Goal: Task Accomplishment & Management: Manage account settings

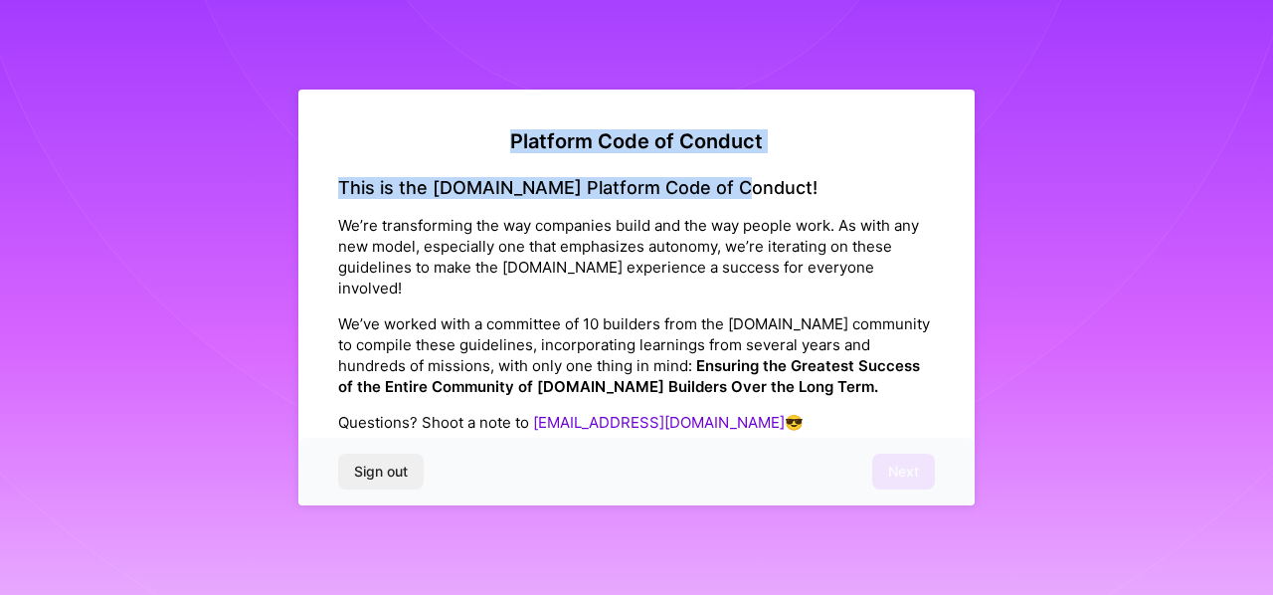
click at [969, 144] on div "Platform Code of Conduct This is the [DOMAIN_NAME] Platform Code of Conduct! We…" at bounding box center [636, 297] width 1273 height 595
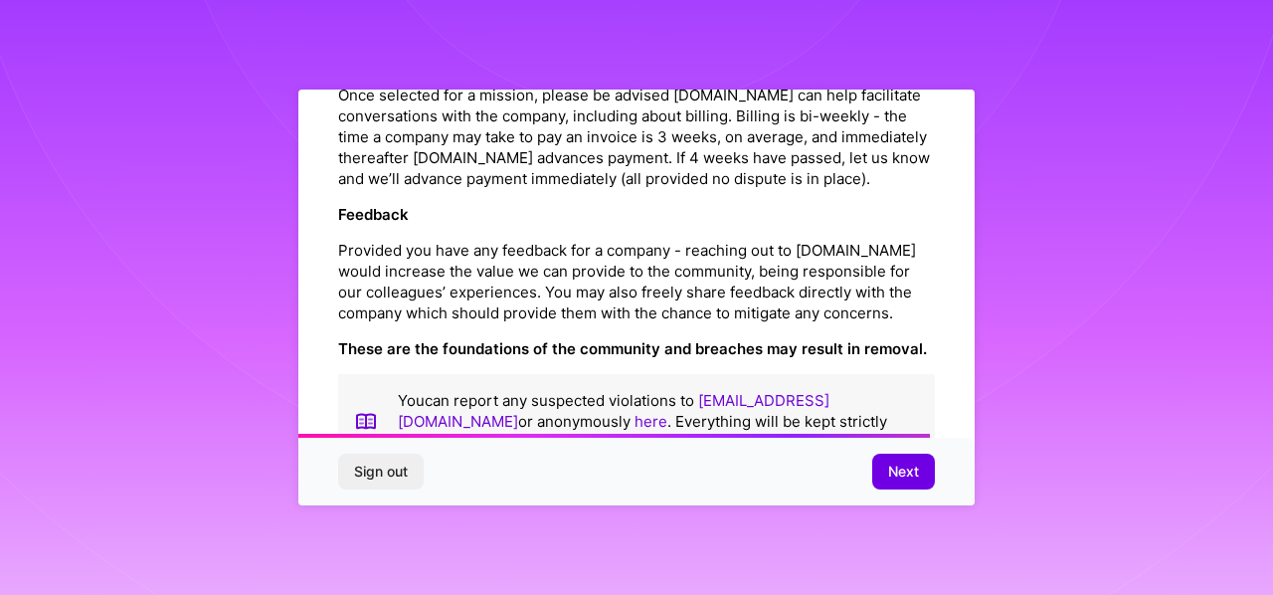
scroll to position [2302, 0]
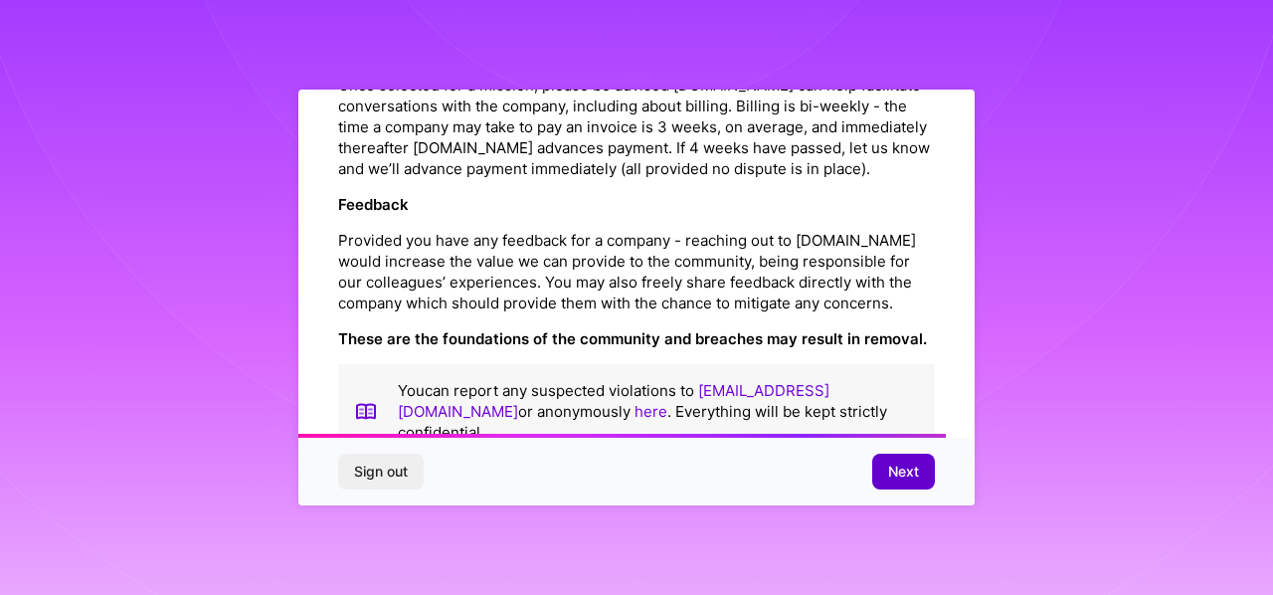
click at [885, 470] on button "Next" at bounding box center [903, 472] width 63 height 36
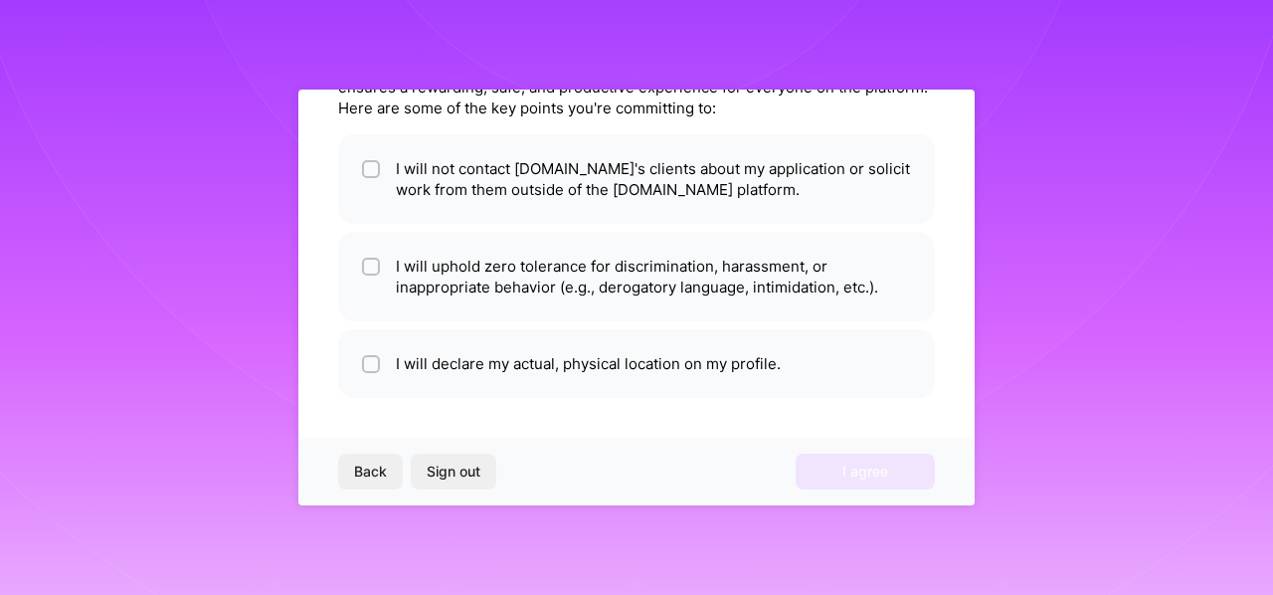
scroll to position [0, 0]
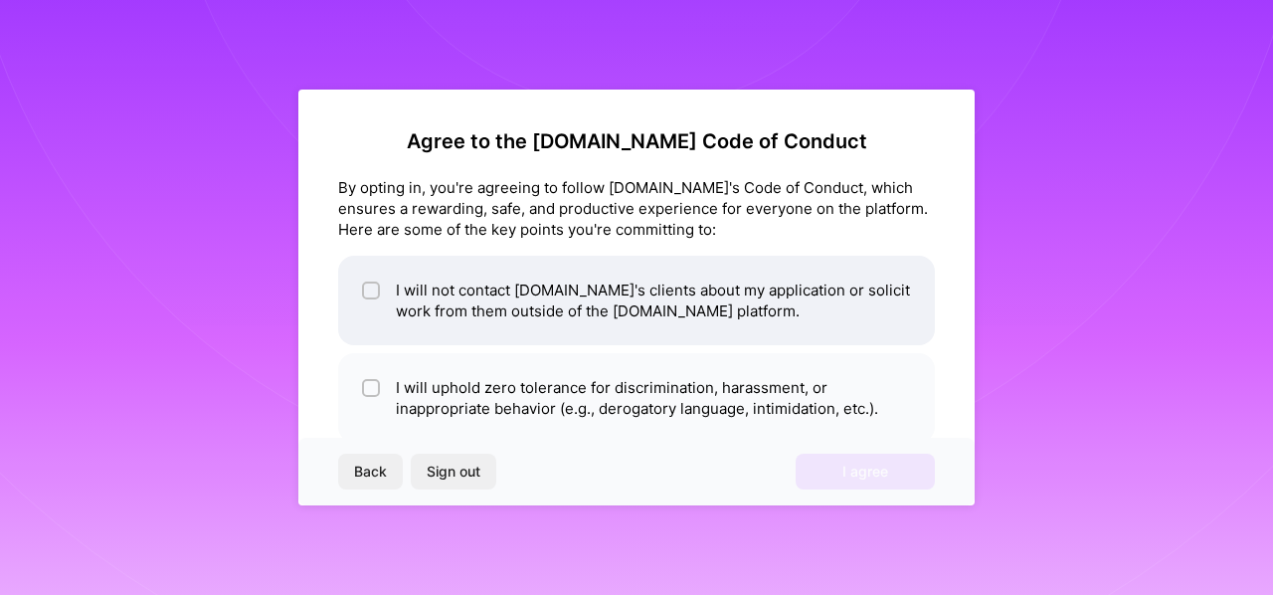
click at [368, 290] on input "checkbox" at bounding box center [373, 291] width 14 height 14
checkbox input "true"
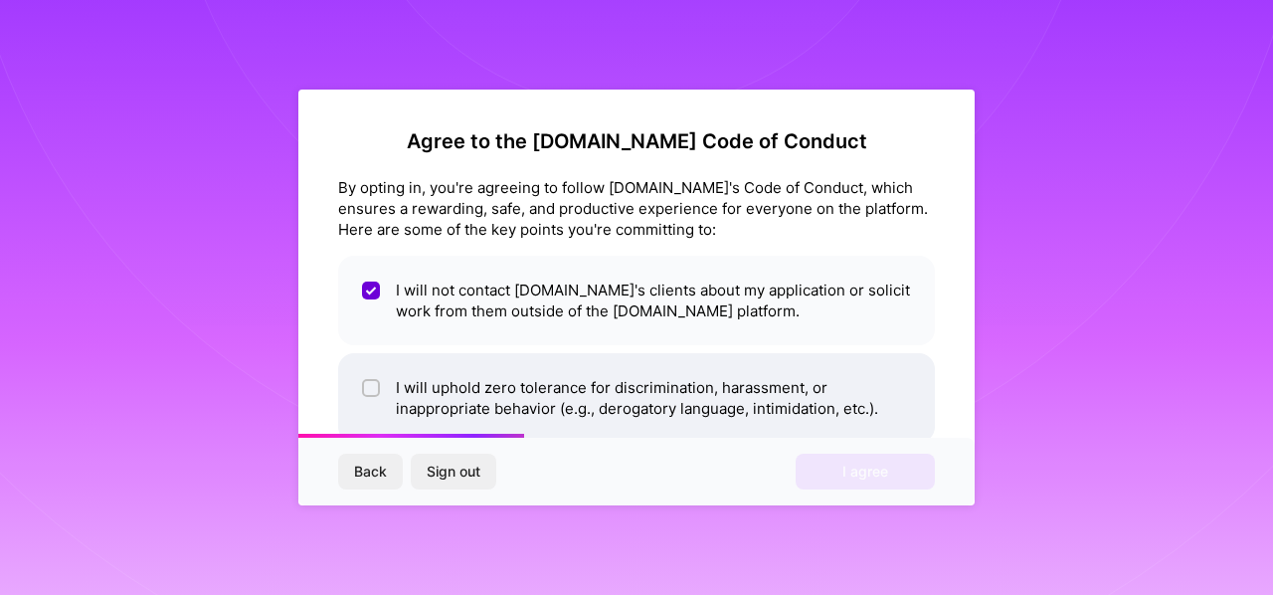
click at [366, 383] on input "checkbox" at bounding box center [373, 389] width 14 height 14
checkbox input "true"
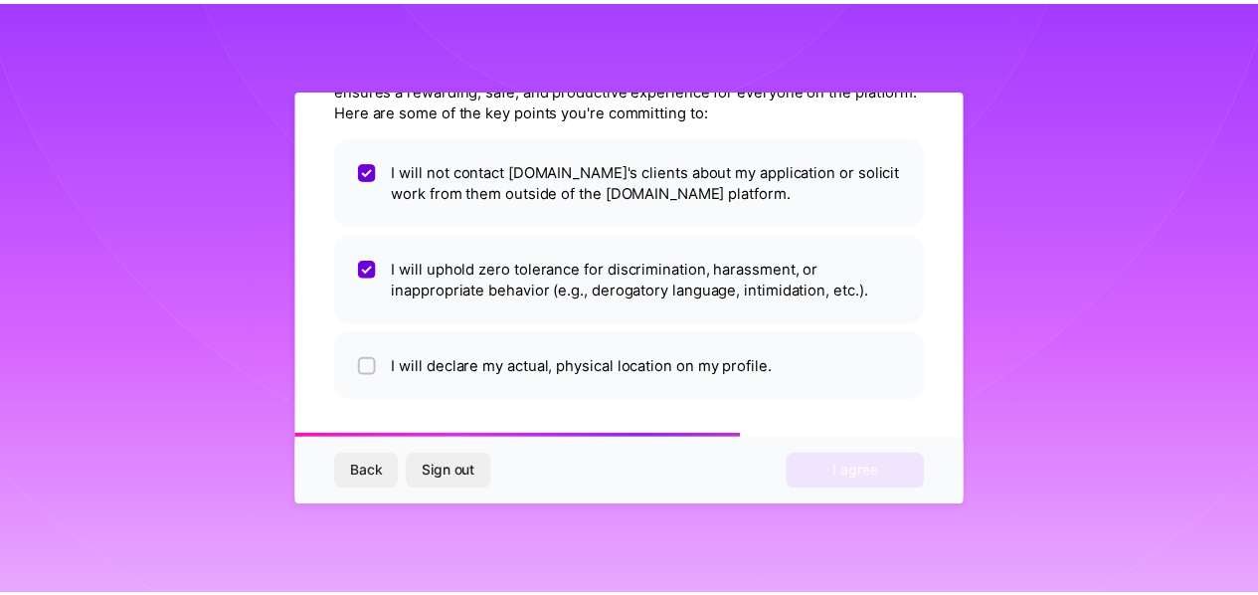
scroll to position [121, 0]
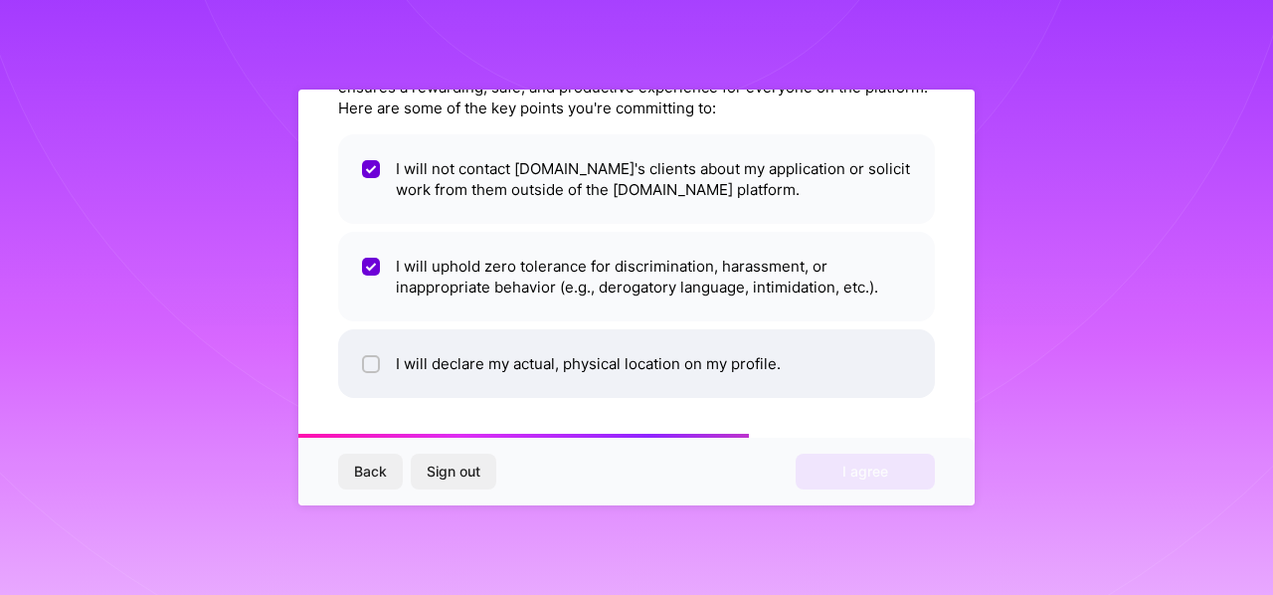
click at [376, 366] on input "checkbox" at bounding box center [373, 365] width 14 height 14
checkbox input "true"
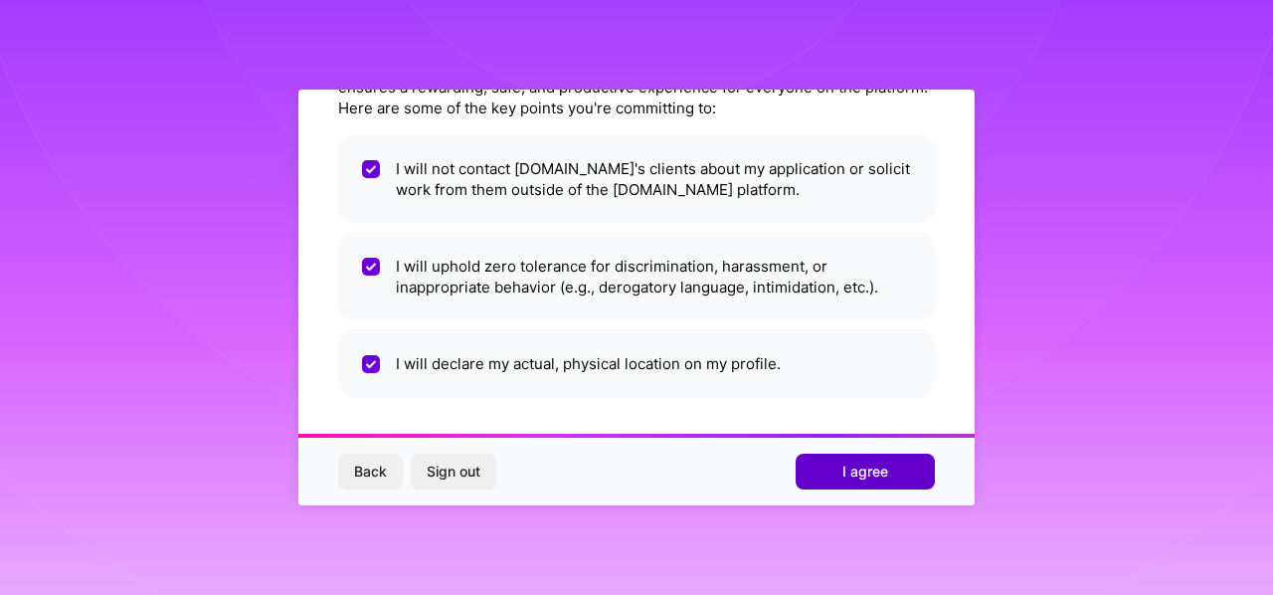
click at [873, 472] on span "I agree" at bounding box center [866, 472] width 46 height 20
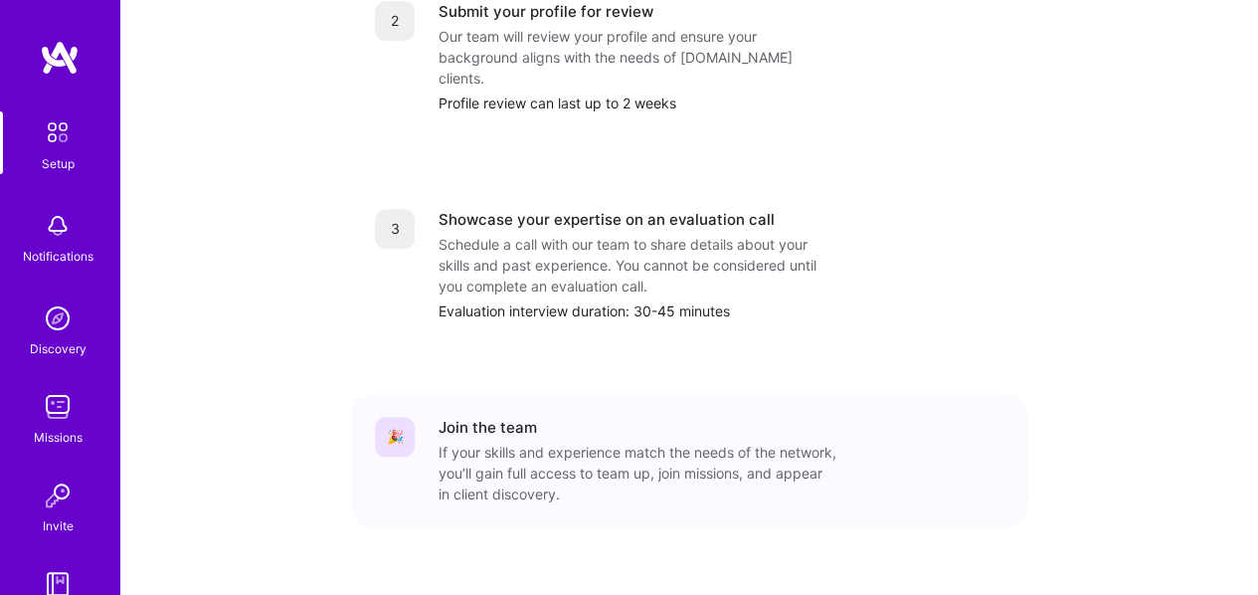
scroll to position [122, 0]
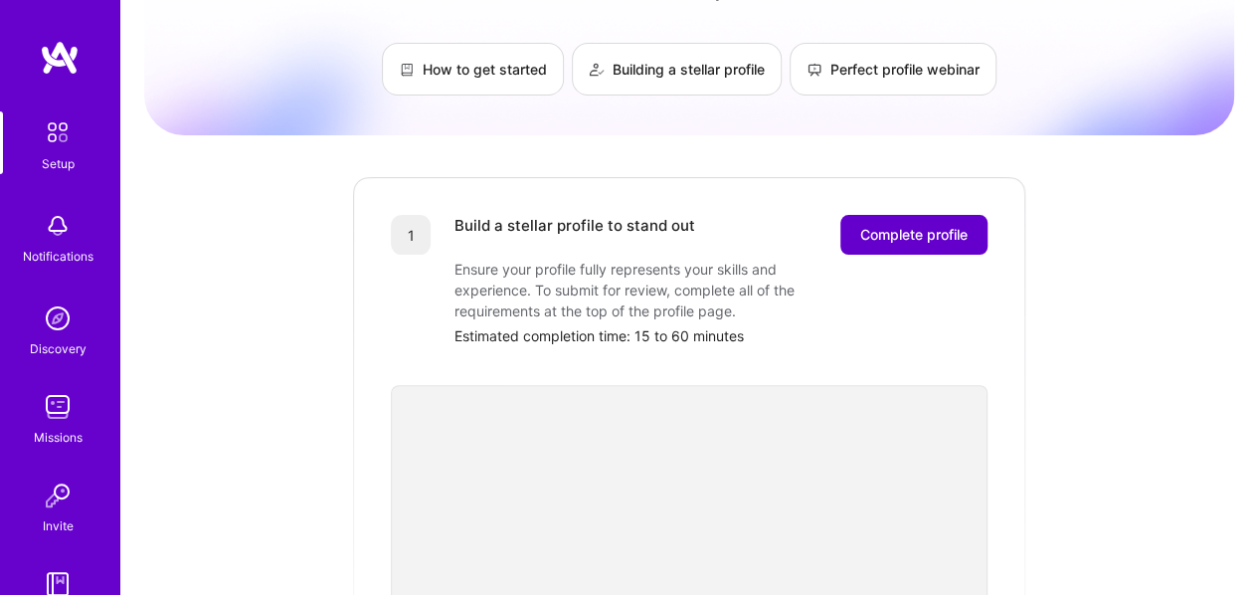
click at [941, 231] on button "Complete profile" at bounding box center [914, 235] width 147 height 40
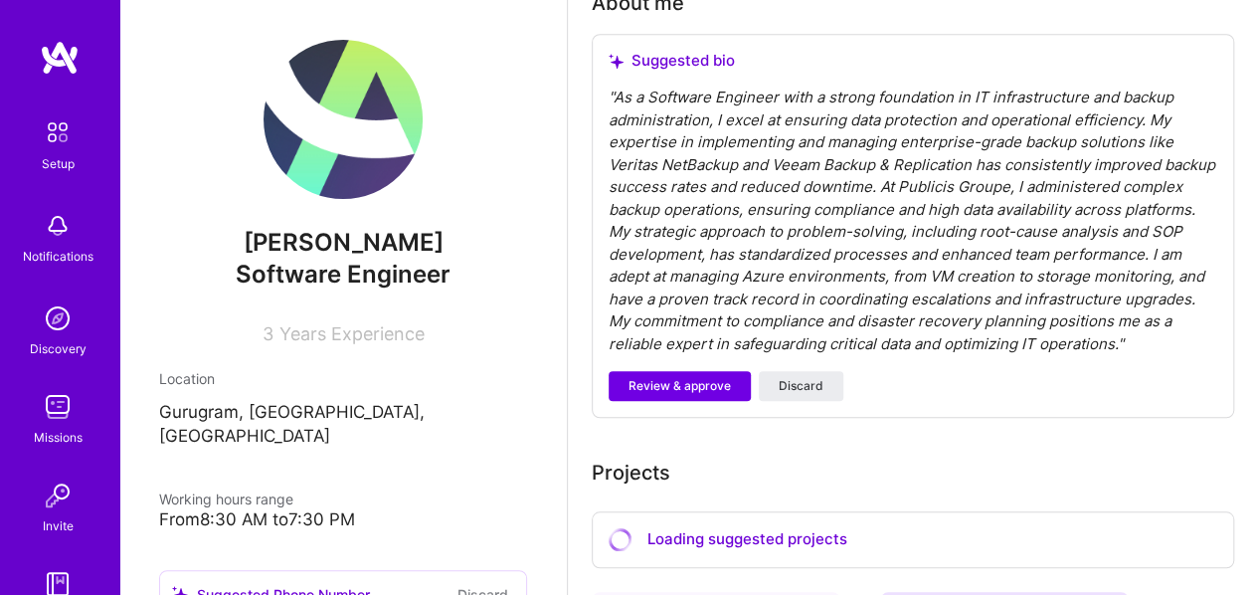
scroll to position [637, 0]
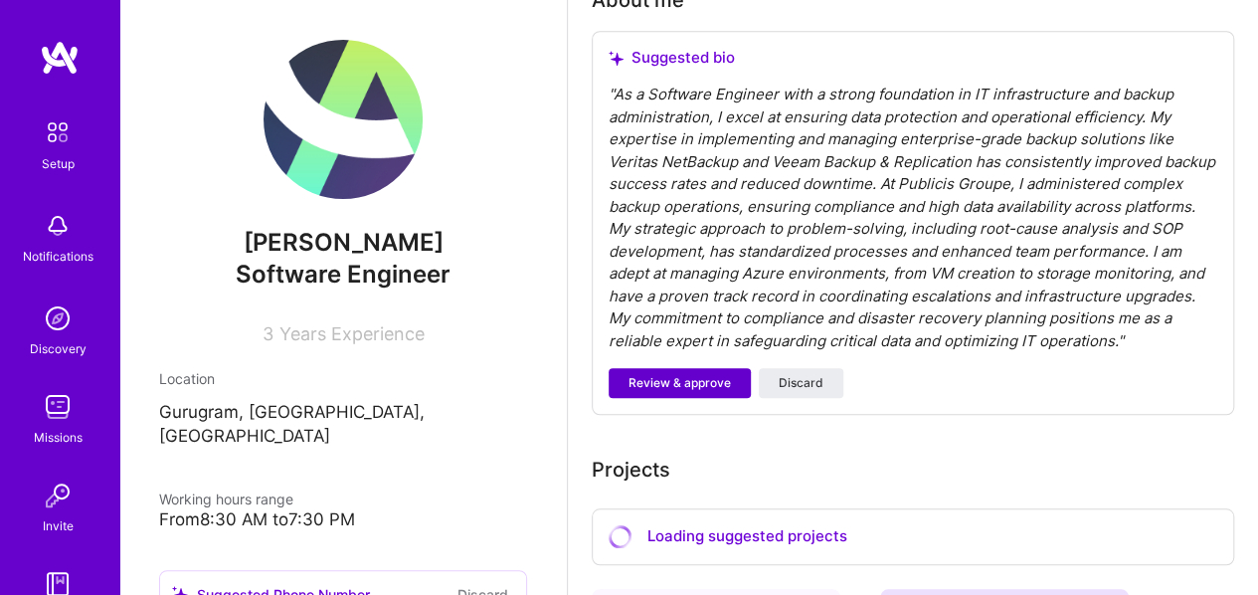
click at [703, 395] on button "Review & approve" at bounding box center [680, 383] width 142 height 30
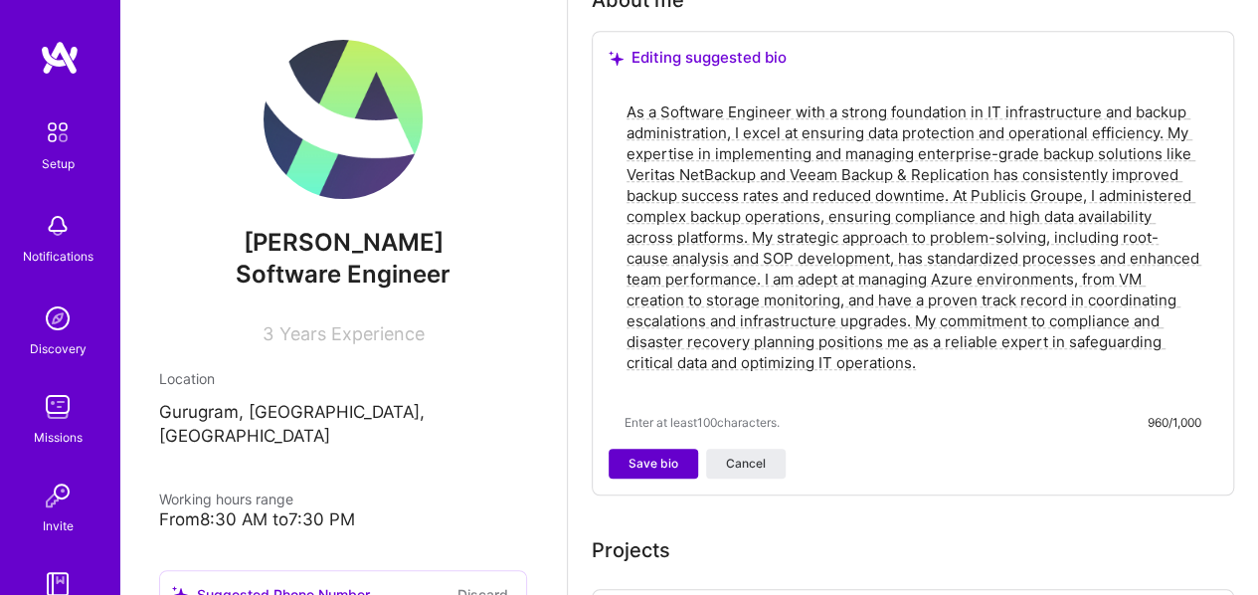
click at [630, 469] on span "Save bio" at bounding box center [654, 464] width 50 height 18
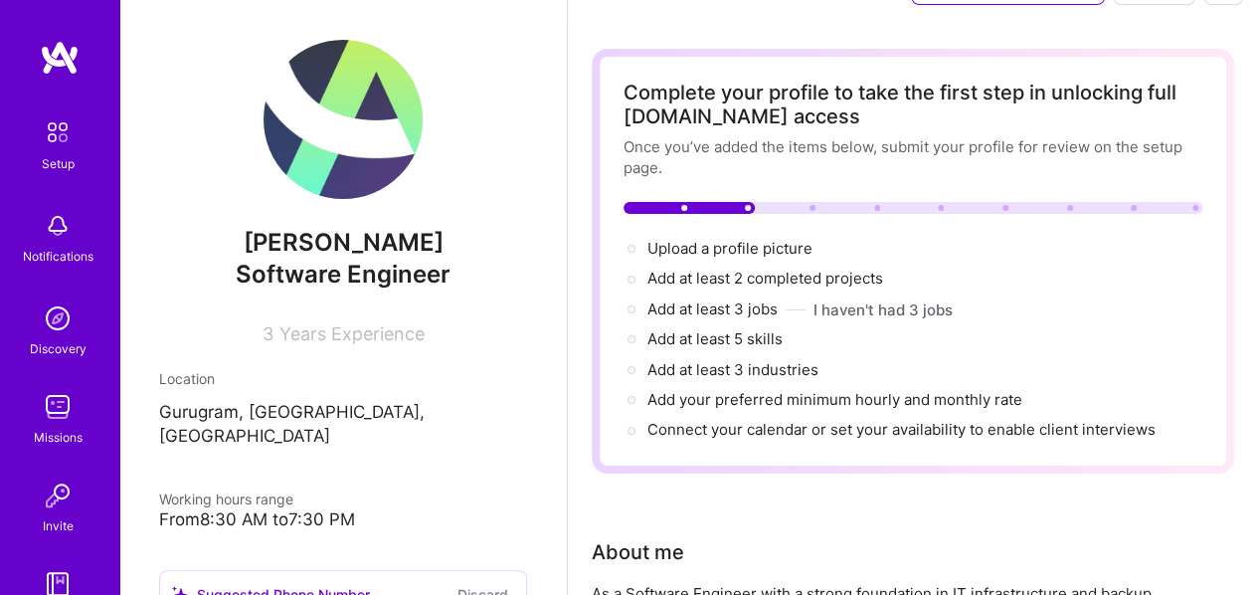
scroll to position [0, 0]
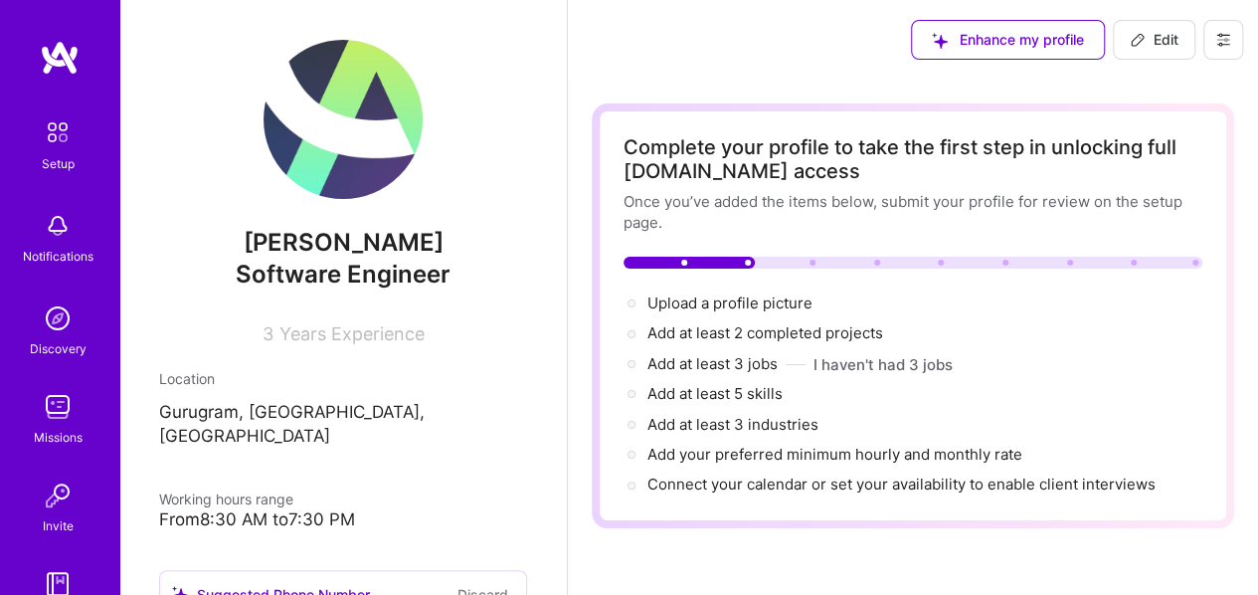
drag, startPoint x: 1246, startPoint y: 117, endPoint x: 1244, endPoint y: 148, distance: 30.9
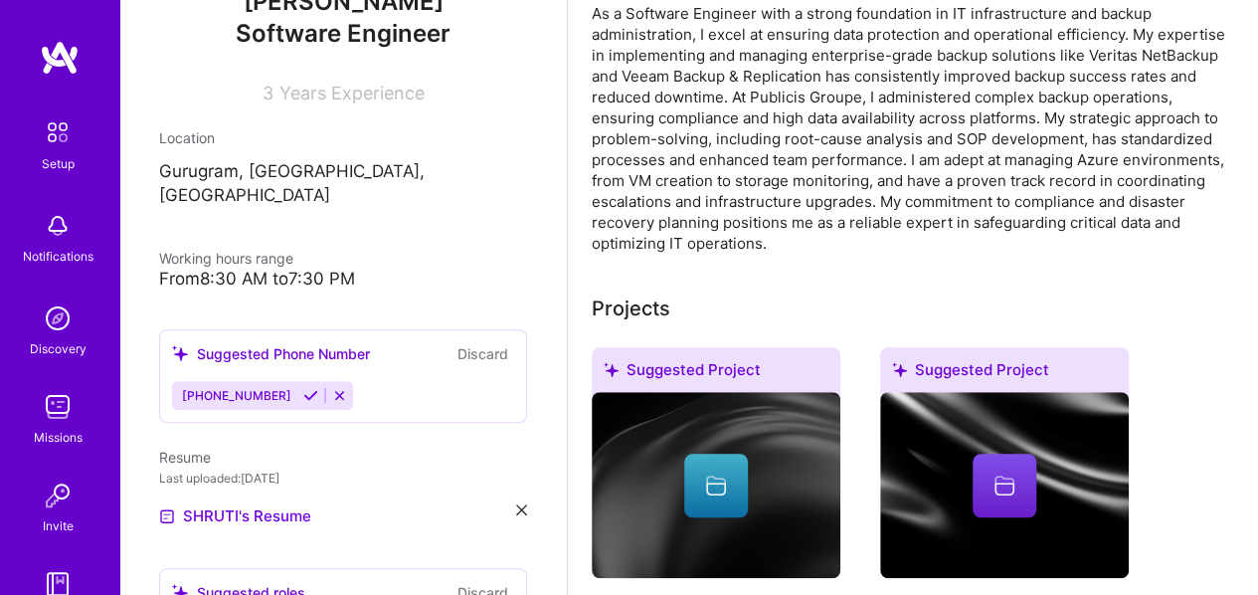
scroll to position [242, 0]
click at [335, 268] on div "From 8:30 AM to 7:30 PM" at bounding box center [343, 278] width 368 height 21
click at [365, 268] on div "From 8:30 AM to 7:30 PM" at bounding box center [343, 278] width 368 height 21
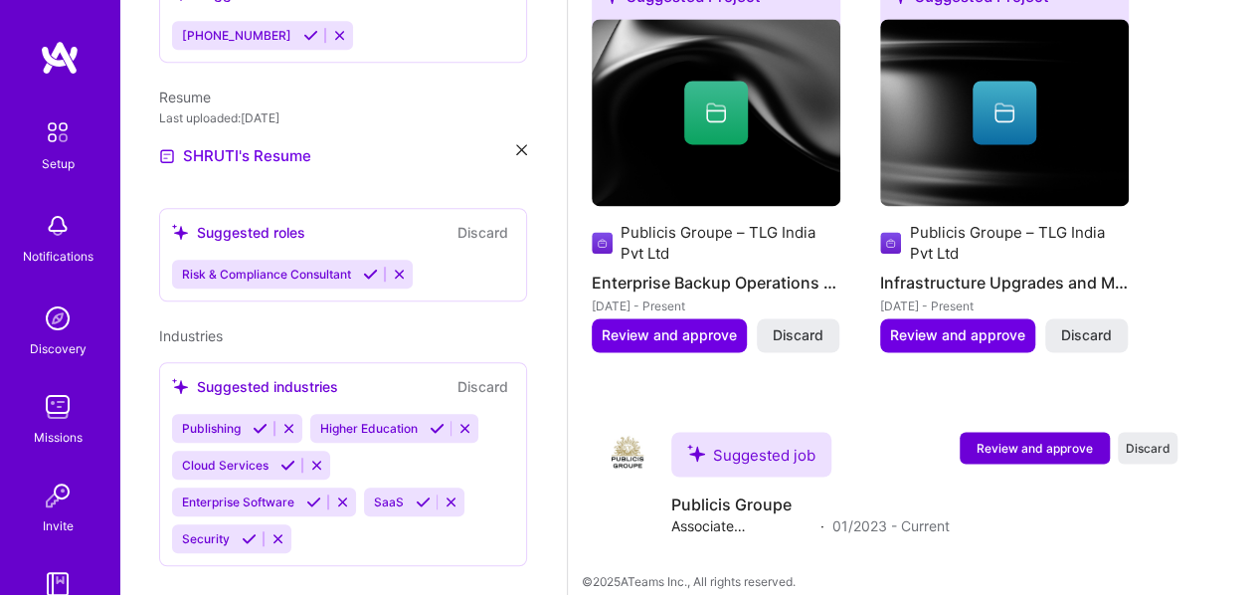
scroll to position [1468, 0]
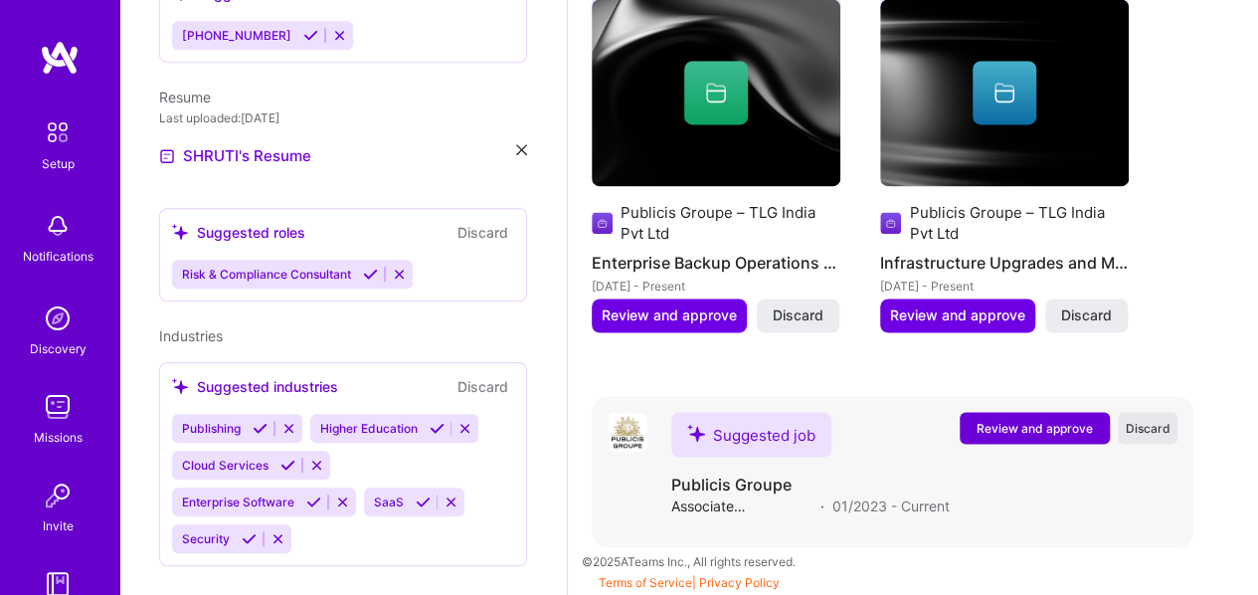
click at [1171, 427] on span "Discard" at bounding box center [1148, 427] width 45 height 17
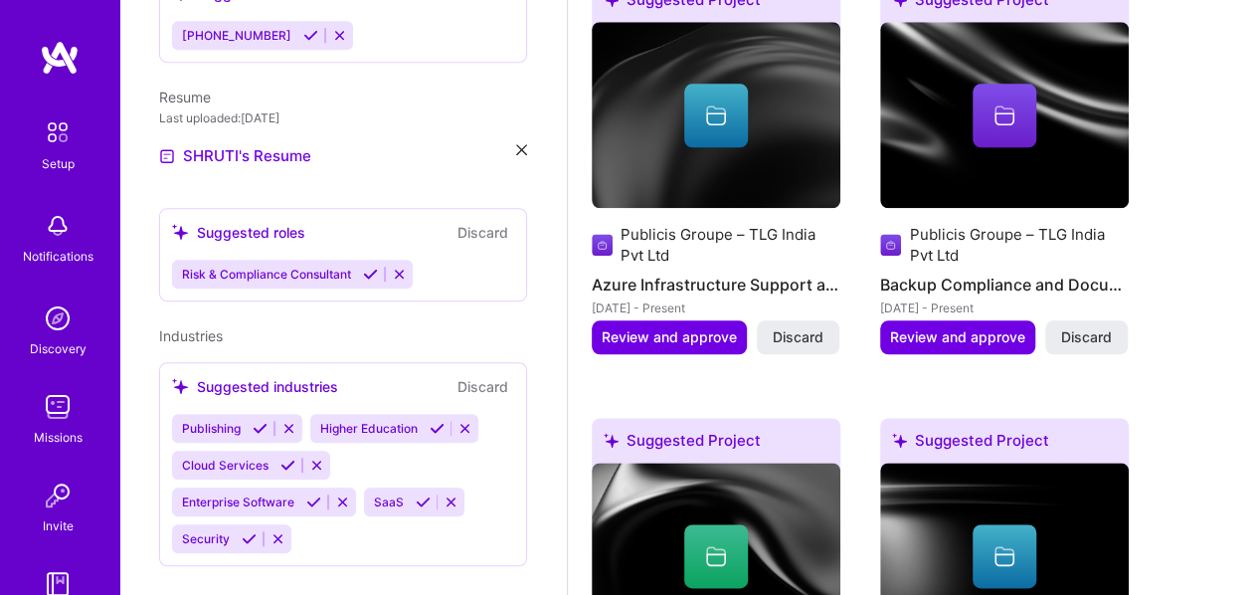
scroll to position [0, 0]
